Goal: Task Accomplishment & Management: Manage account settings

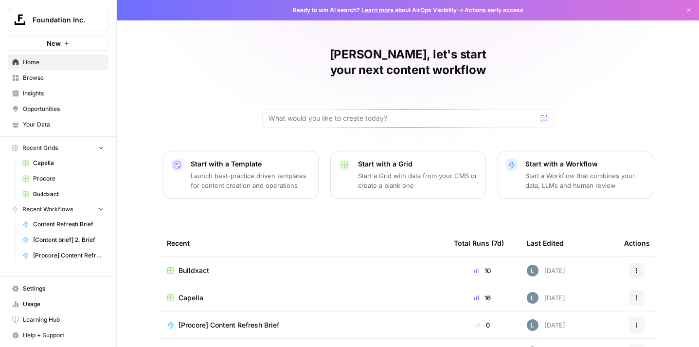
drag, startPoint x: 129, startPoint y: 65, endPoint x: 72, endPoint y: 20, distance: 72.7
click at [72, 20] on span "Foundation Inc." at bounding box center [62, 20] width 59 height 10
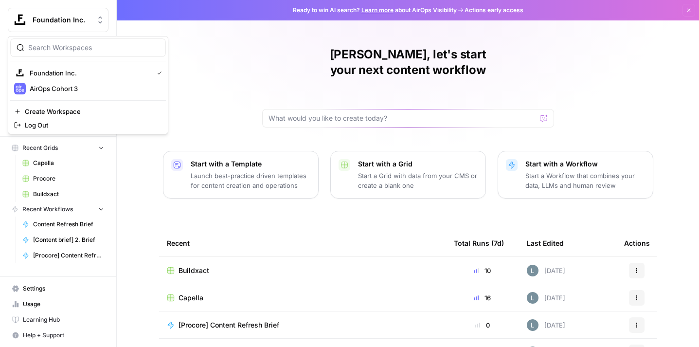
click at [136, 207] on div "[PERSON_NAME], let's start your next content workflow Start with a Template Lau…" at bounding box center [408, 231] width 582 height 463
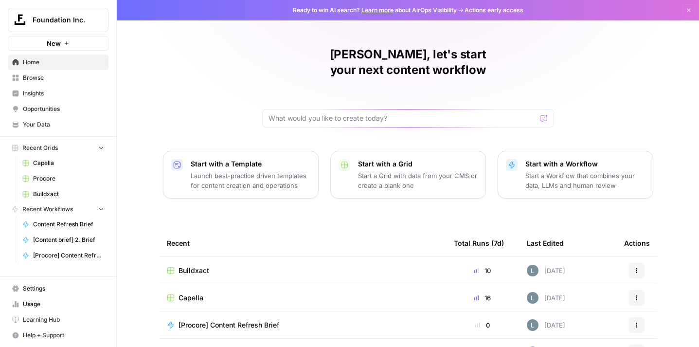
click at [53, 288] on span "Settings" at bounding box center [63, 288] width 81 height 9
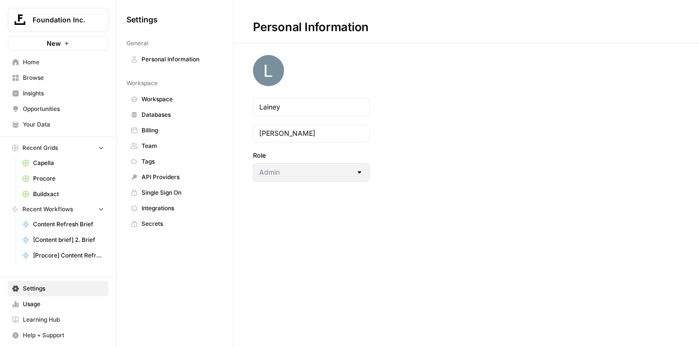
drag, startPoint x: 230, startPoint y: 63, endPoint x: 152, endPoint y: 148, distance: 115.3
click at [152, 148] on span "Team" at bounding box center [179, 145] width 77 height 9
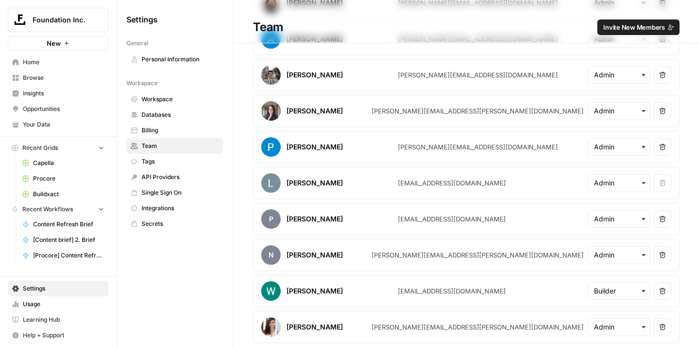
click at [629, 24] on span "Invite New Members" at bounding box center [634, 27] width 62 height 10
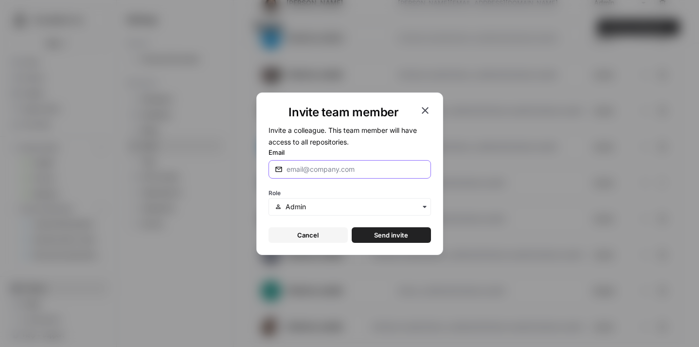
click at [325, 167] on input "Email" at bounding box center [355, 169] width 138 height 10
type input "s"
type input "[EMAIL_ADDRESS][DOMAIN_NAME]"
click at [406, 235] on span "Send invite" at bounding box center [391, 235] width 34 height 10
